Goal: Task Accomplishment & Management: Manage account settings

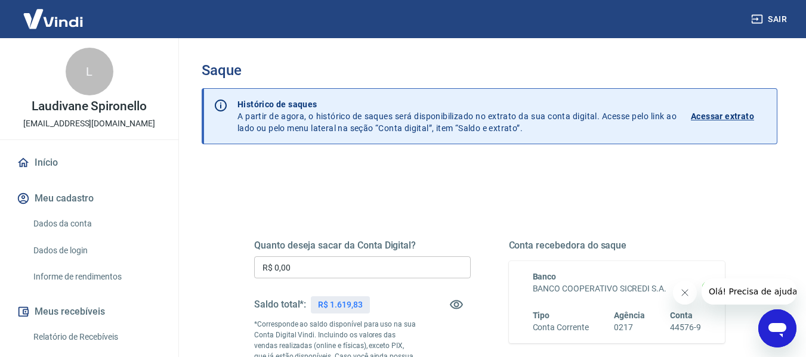
click at [690, 73] on h3 "Saque" at bounding box center [490, 70] width 576 height 17
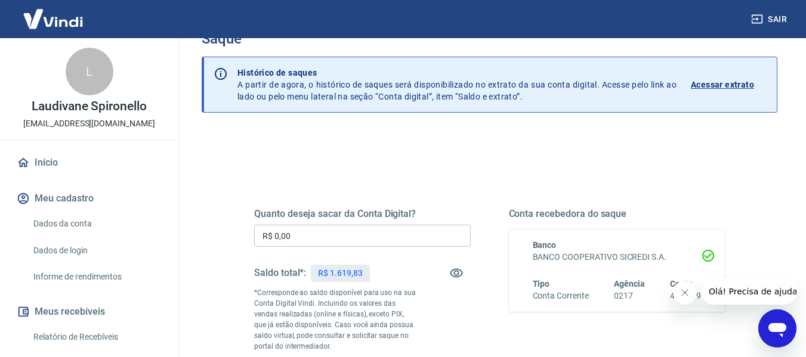
scroll to position [60, 0]
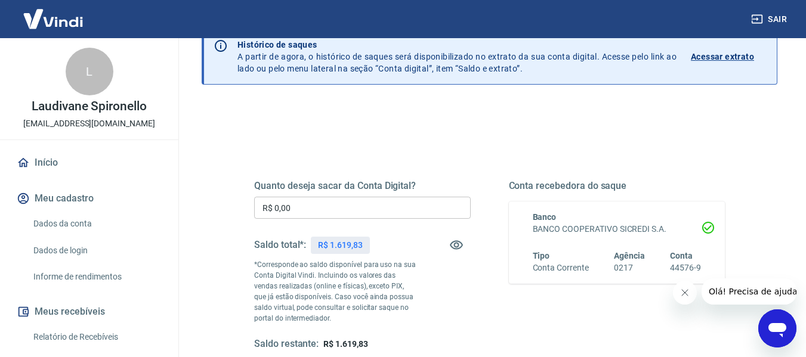
drag, startPoint x: 417, startPoint y: 214, endPoint x: 423, endPoint y: 208, distance: 8.4
click at [417, 214] on input "R$ 0,00" at bounding box center [362, 208] width 217 height 22
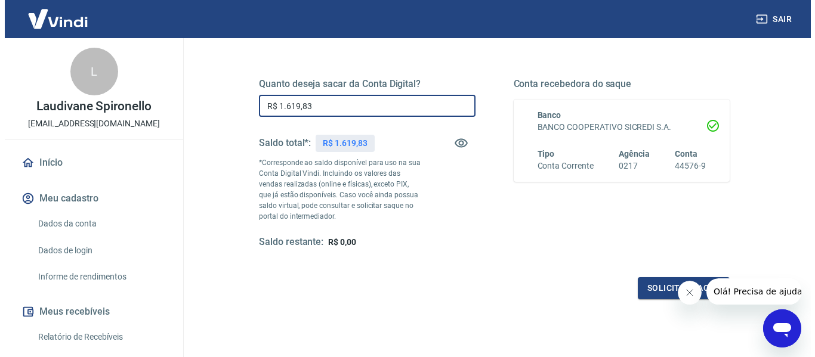
scroll to position [239, 0]
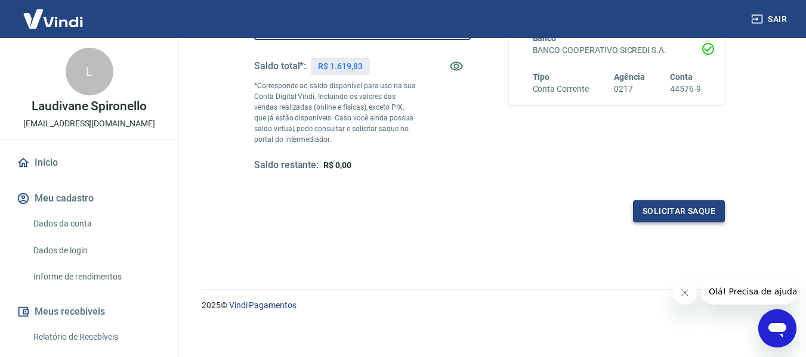
type input "R$ 1.619,83"
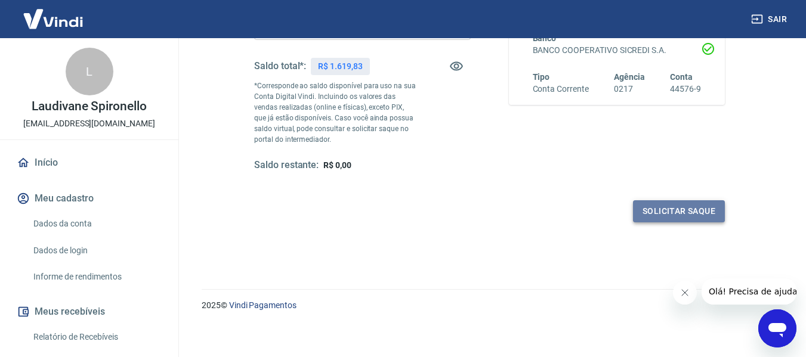
click at [668, 210] on button "Solicitar saque" at bounding box center [679, 211] width 92 height 22
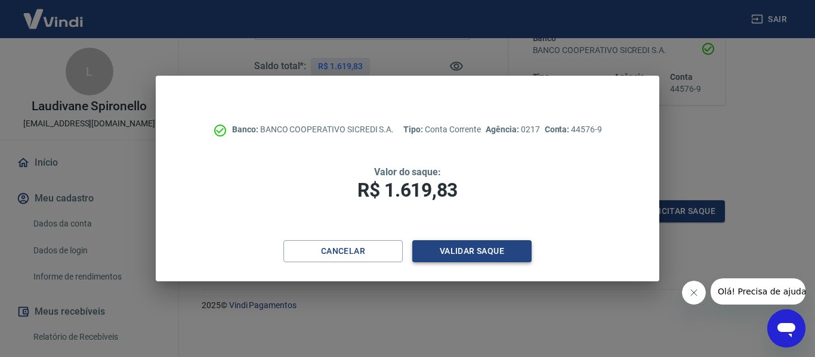
click at [479, 240] on button "Validar saque" at bounding box center [471, 251] width 119 height 22
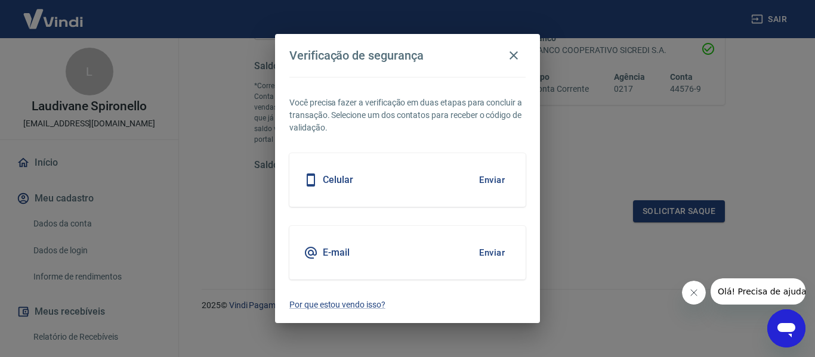
click at [792, 118] on div "Verificação de segurança Você precisa fazer a verificação em duas etapas para c…" at bounding box center [407, 178] width 815 height 357
click at [485, 182] on button "Enviar" at bounding box center [492, 180] width 39 height 25
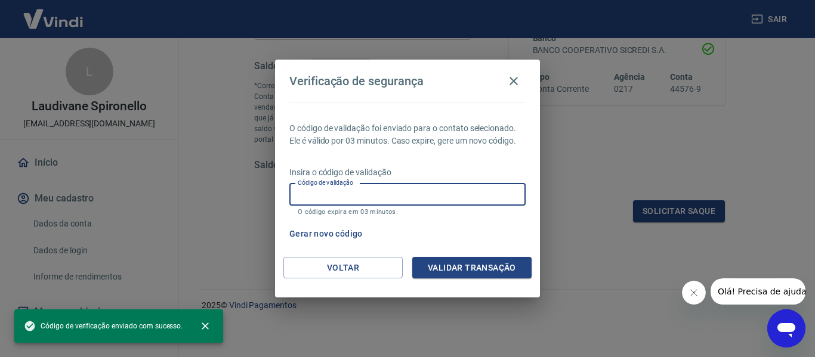
click at [412, 196] on input "Código de validação" at bounding box center [407, 195] width 236 height 22
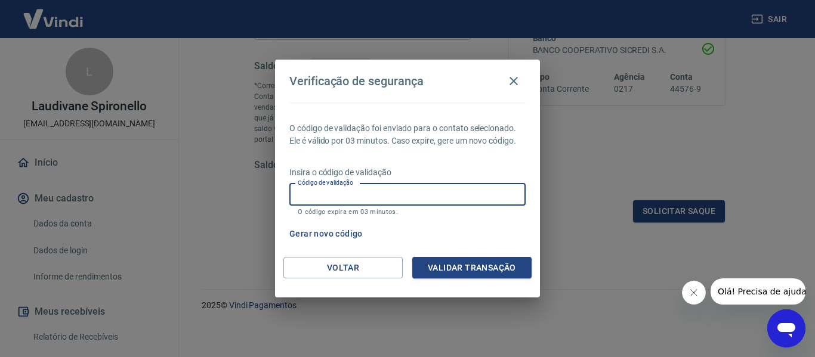
click at [490, 196] on input "Código de validação" at bounding box center [407, 195] width 236 height 22
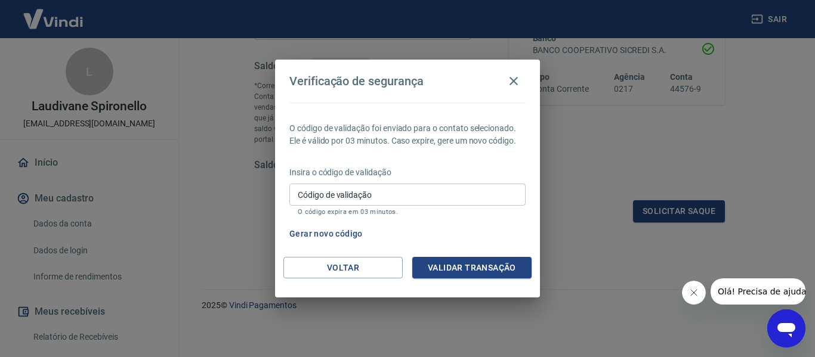
click at [220, 73] on div "Verificação de segurança O código de validação foi enviado para o contato selec…" at bounding box center [407, 178] width 815 height 357
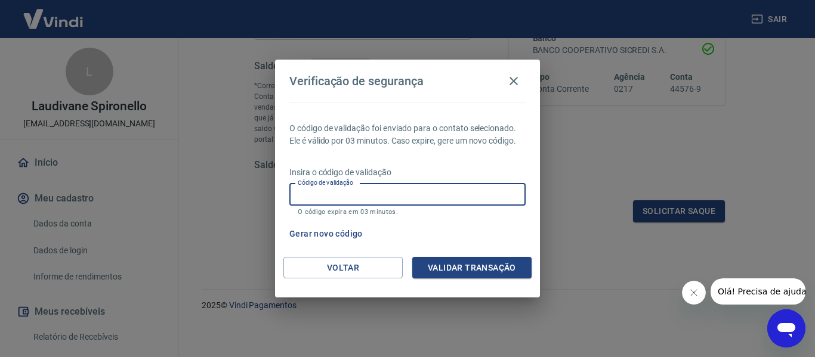
click at [381, 202] on input "Código de validação" at bounding box center [407, 195] width 236 height 22
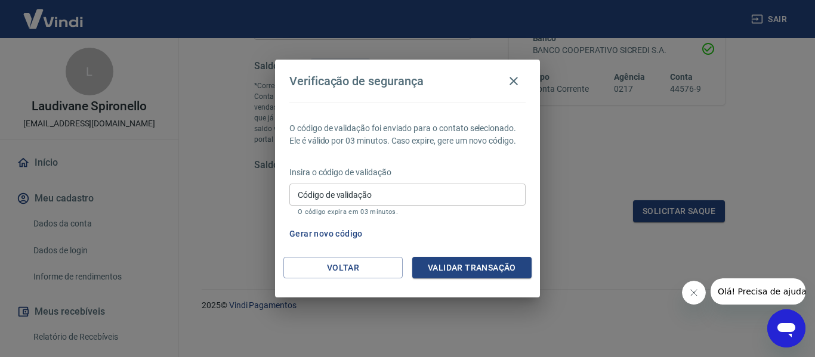
click at [473, 236] on div "Gerar novo código" at bounding box center [405, 234] width 241 height 22
click at [321, 236] on button "Gerar novo código" at bounding box center [326, 234] width 83 height 22
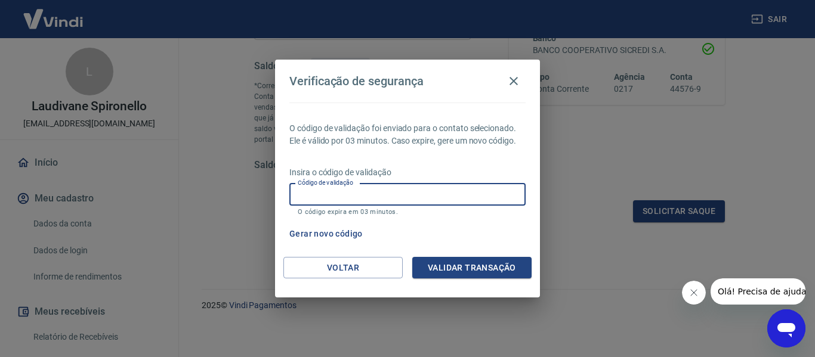
click at [380, 201] on input "Código de validação" at bounding box center [407, 195] width 236 height 22
click at [379, 195] on input "Código de validação" at bounding box center [407, 195] width 236 height 22
click at [334, 239] on button "Gerar novo código" at bounding box center [326, 234] width 83 height 22
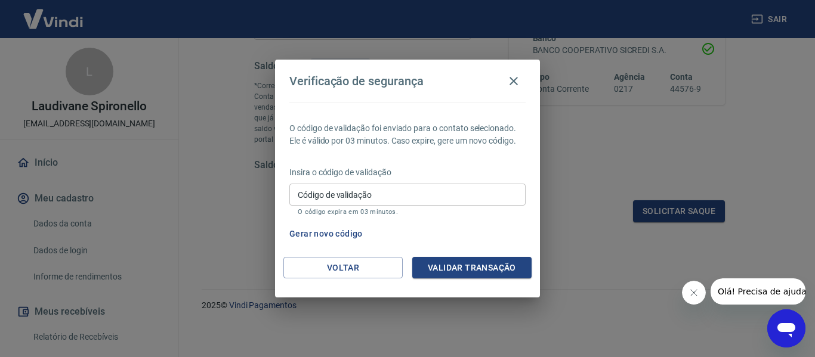
click at [332, 234] on button "Gerar novo código" at bounding box center [326, 234] width 83 height 22
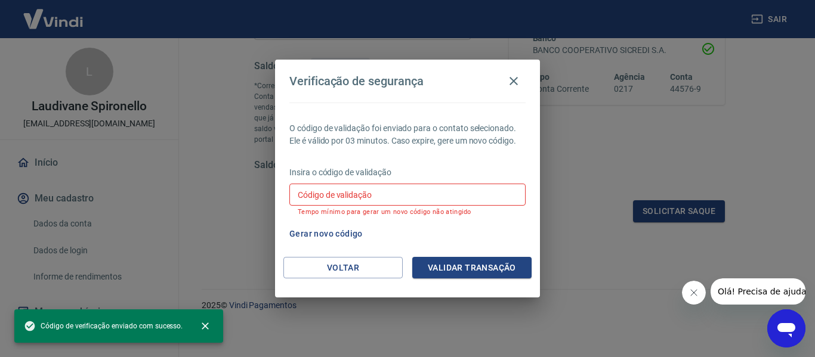
click at [357, 193] on input "Código de validação" at bounding box center [407, 195] width 236 height 22
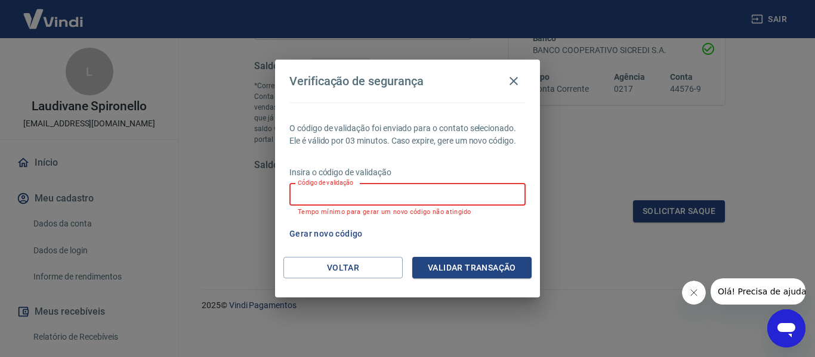
click at [459, 186] on input "Código de validação" at bounding box center [407, 195] width 236 height 22
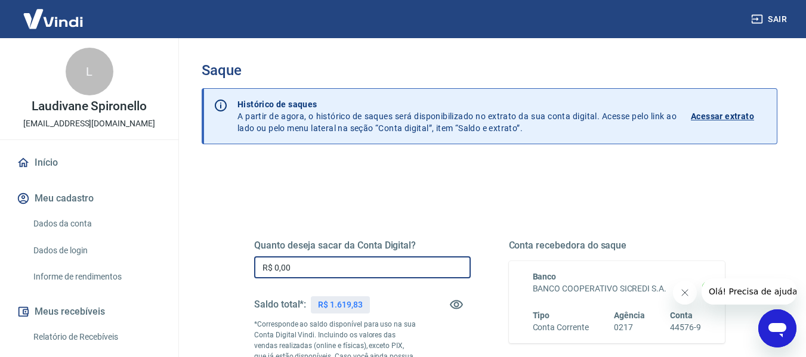
click at [357, 263] on input "R$ 0,00" at bounding box center [362, 268] width 217 height 22
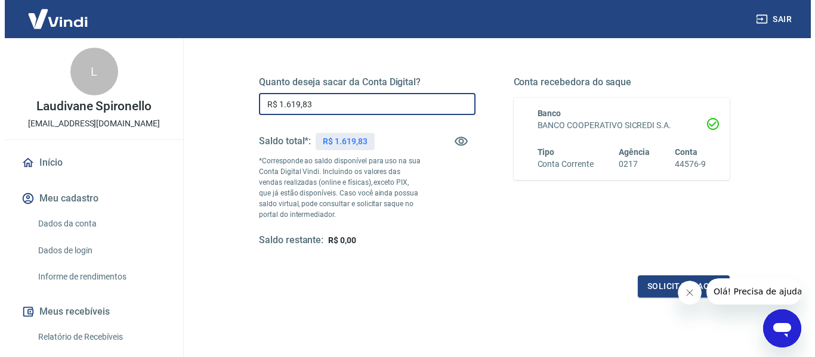
scroll to position [179, 0]
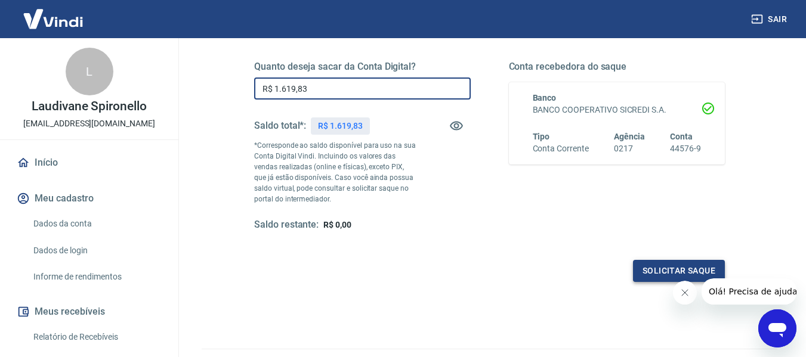
type input "R$ 1.619,83"
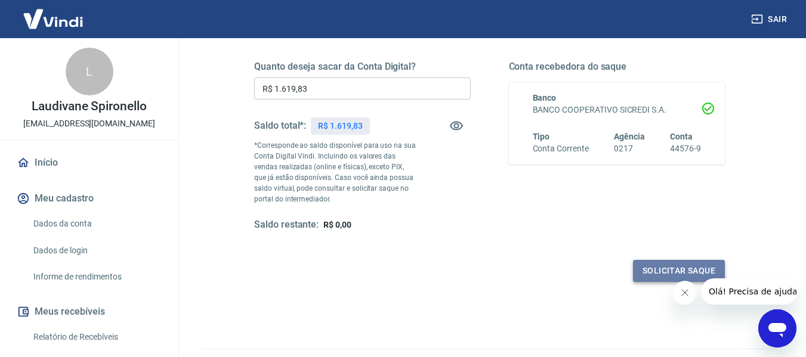
click at [690, 270] on button "Solicitar saque" at bounding box center [679, 271] width 92 height 22
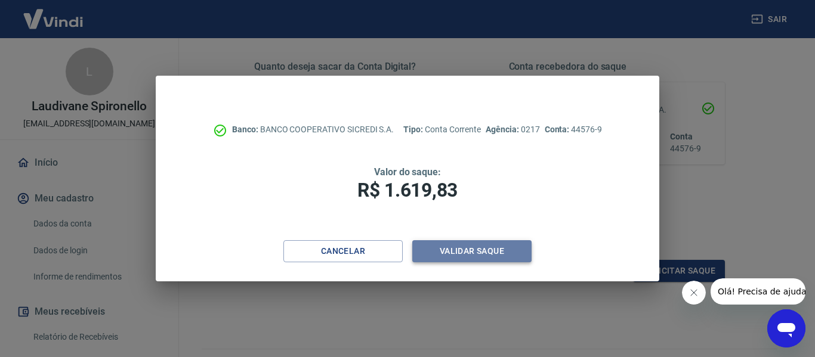
click at [455, 257] on button "Validar saque" at bounding box center [471, 251] width 119 height 22
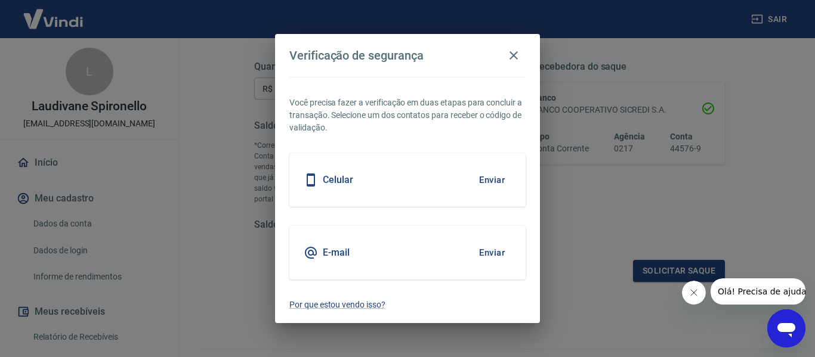
click at [496, 255] on button "Enviar" at bounding box center [492, 252] width 39 height 25
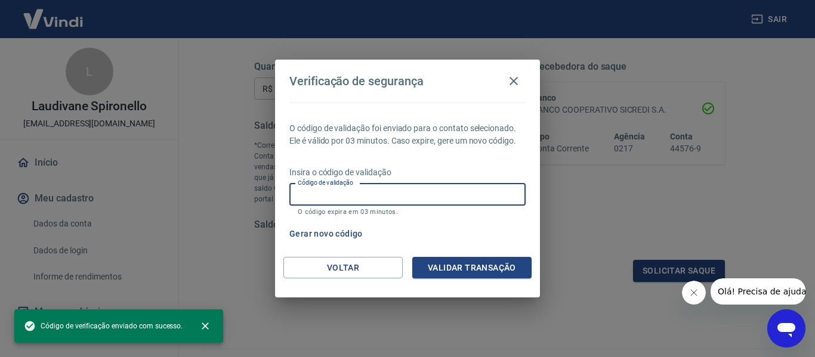
drag, startPoint x: 357, startPoint y: 187, endPoint x: 359, endPoint y: 181, distance: 6.4
click at [357, 187] on input "Código de validação" at bounding box center [407, 195] width 236 height 22
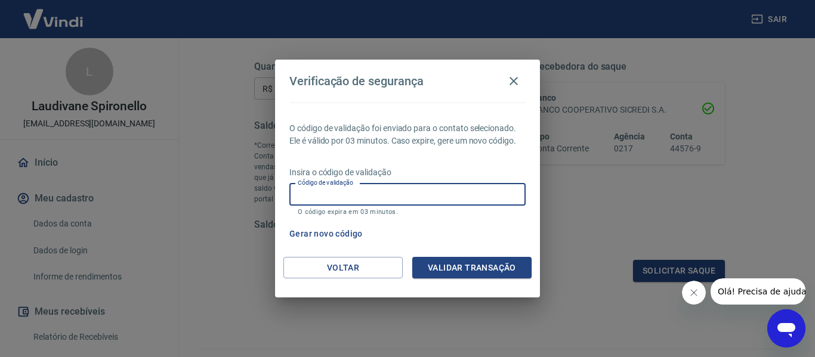
paste input "742109"
type input "742109"
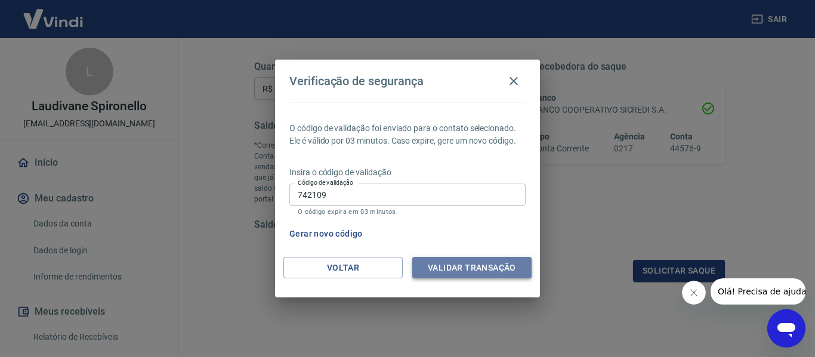
click at [487, 258] on button "Validar transação" at bounding box center [471, 268] width 119 height 22
